Goal: Task Accomplishment & Management: Use online tool/utility

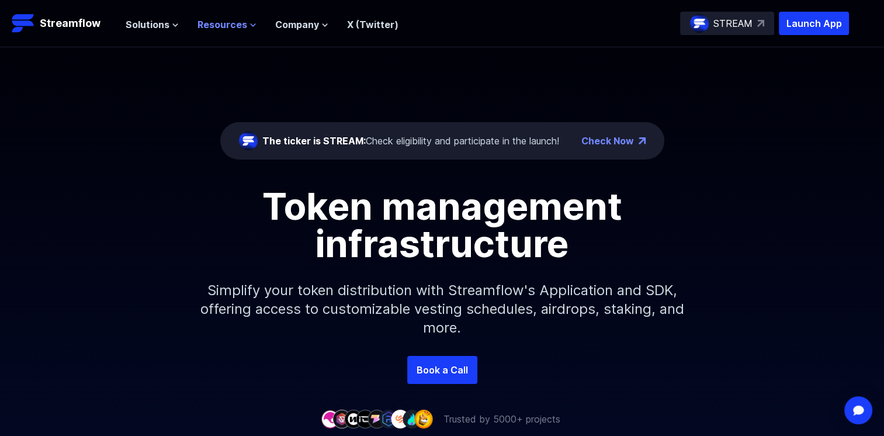
click at [250, 23] on icon at bounding box center [252, 25] width 7 height 7
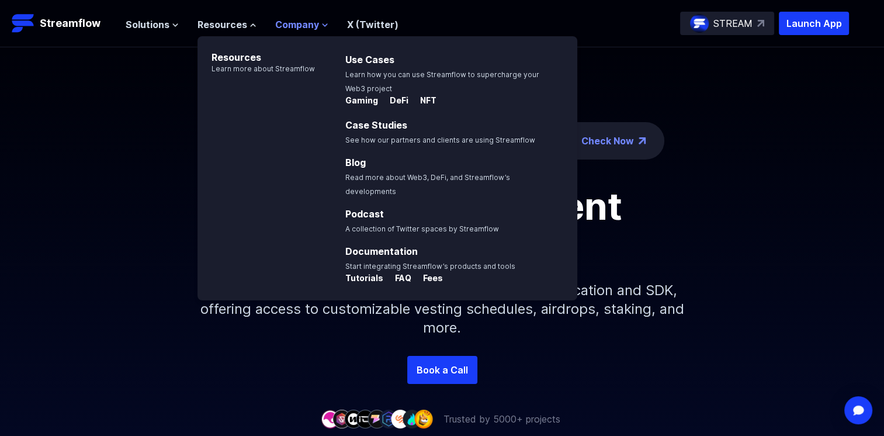
click at [311, 22] on span "Company" at bounding box center [297, 25] width 44 height 14
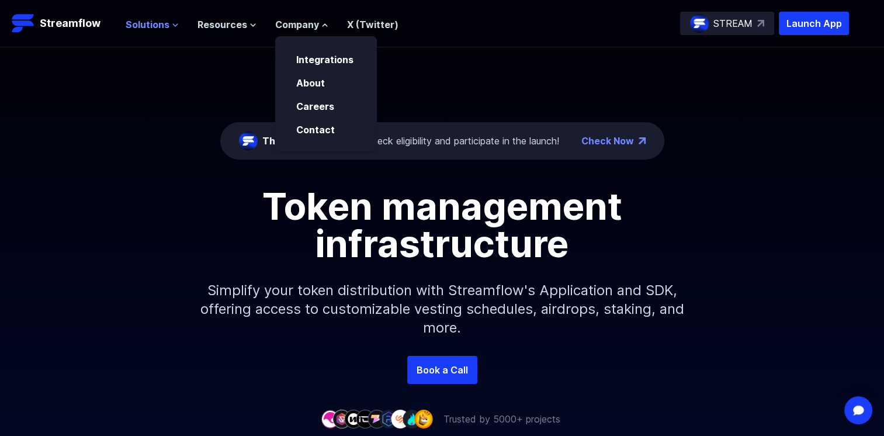
click at [167, 26] on span "Solutions" at bounding box center [148, 25] width 44 height 14
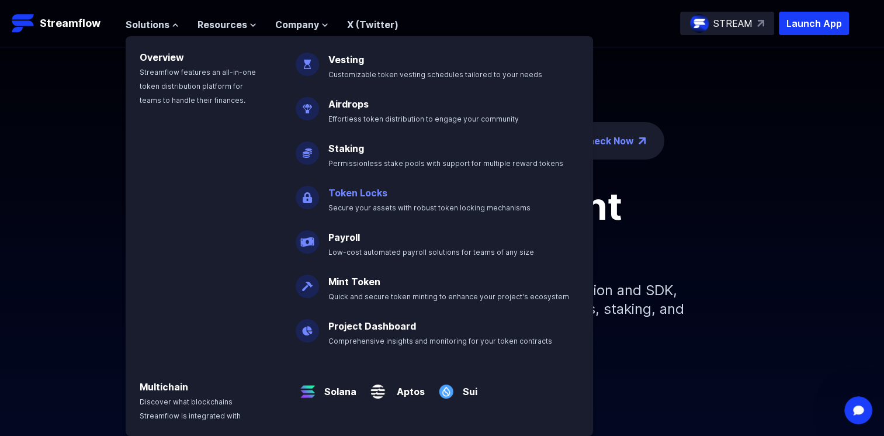
click at [348, 195] on link "Token Locks" at bounding box center [357, 193] width 59 height 12
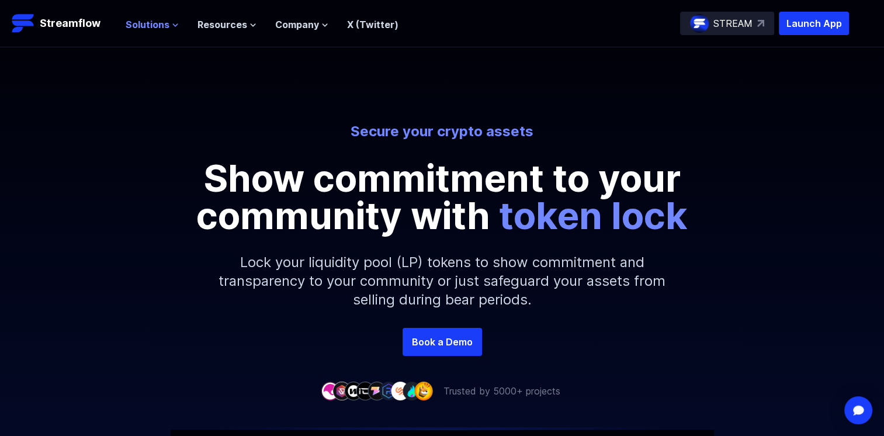
click at [166, 22] on span "Solutions" at bounding box center [148, 25] width 44 height 14
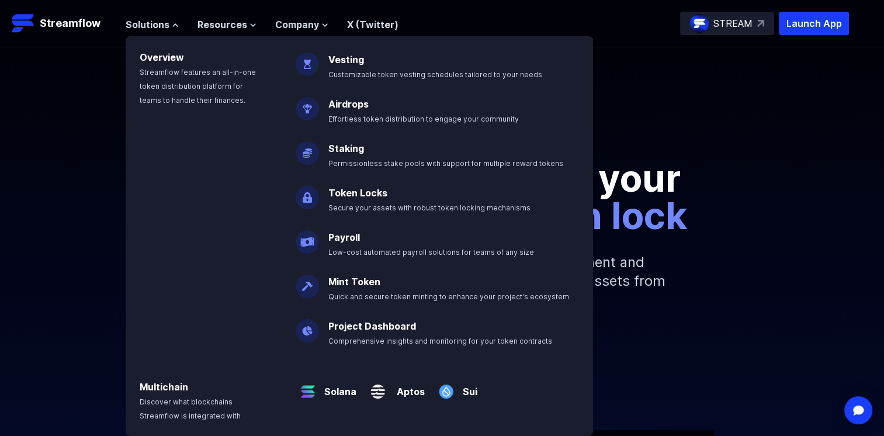
click at [603, 141] on div "Secure your crypto assets Show commitment to your community with token lock" at bounding box center [442, 178] width 666 height 112
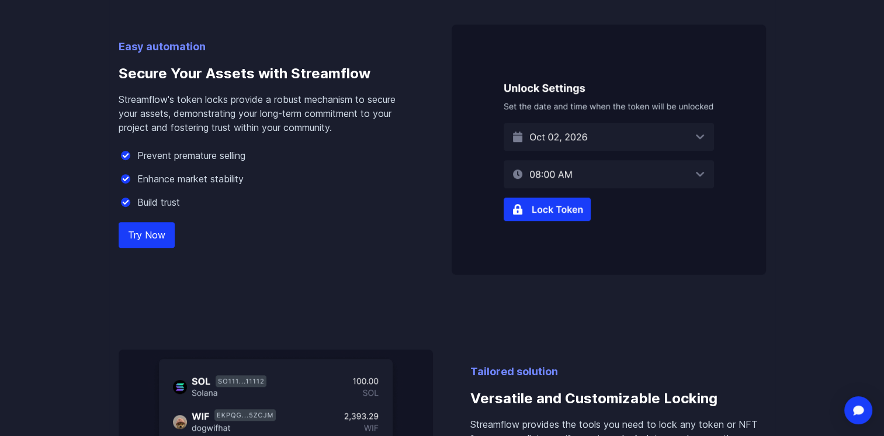
scroll to position [818, 0]
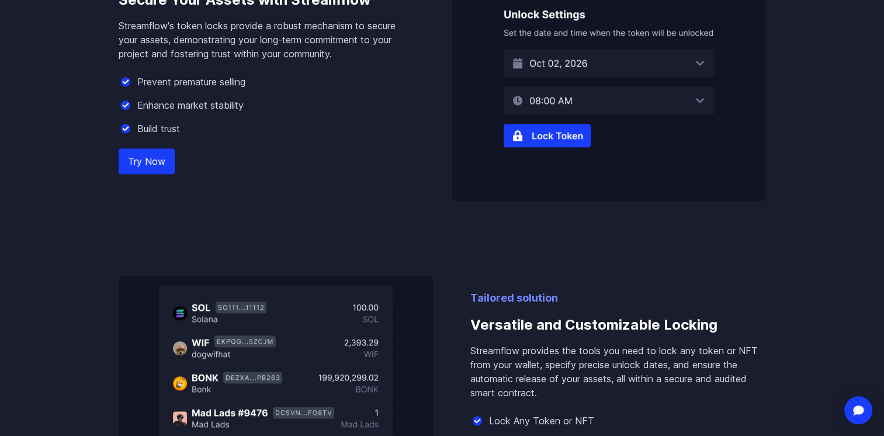
click at [136, 151] on link "Try Now" at bounding box center [147, 161] width 56 height 26
